Goal: Task Accomplishment & Management: Use online tool/utility

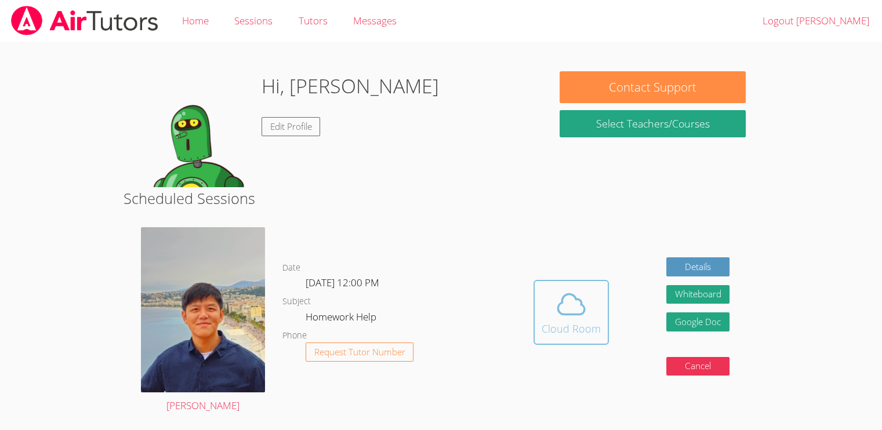
click at [548, 317] on span at bounding box center [571, 304] width 59 height 32
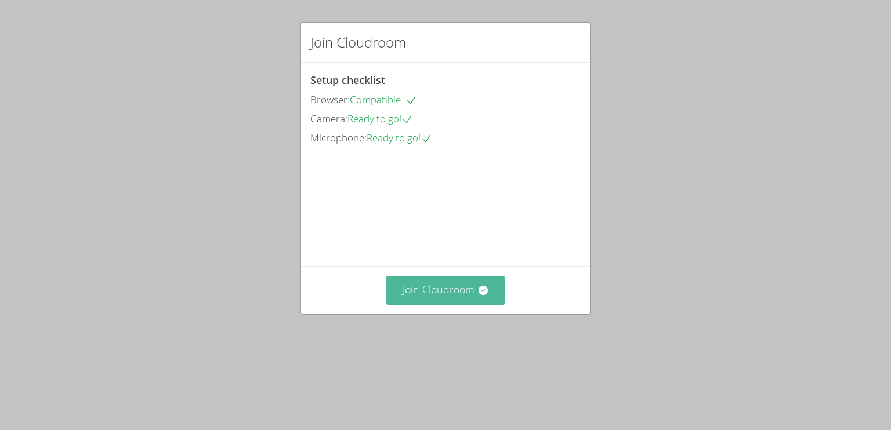
click at [431, 305] on button "Join Cloudroom" at bounding box center [445, 290] width 119 height 28
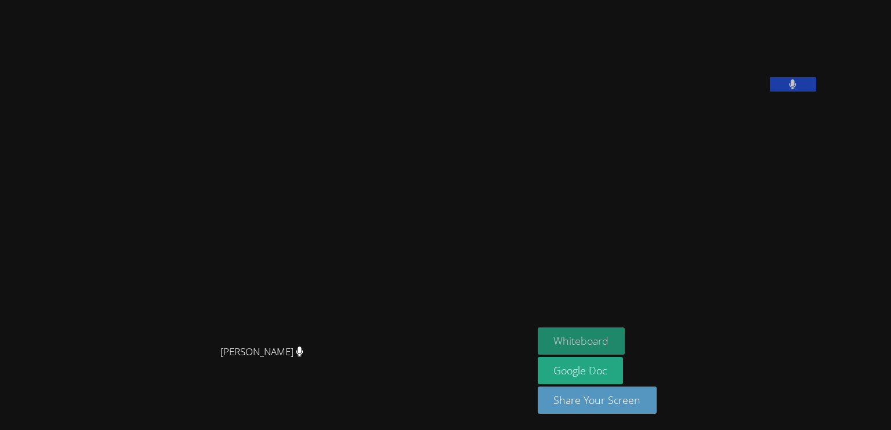
click at [625, 354] on button "Whiteboard" at bounding box center [582, 341] width 88 height 27
